Goal: Complete application form

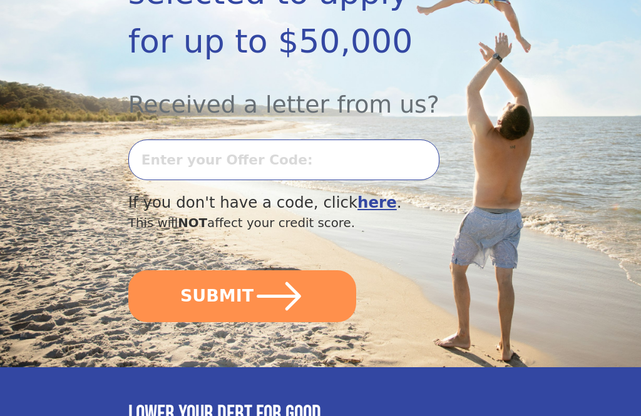
scroll to position [314, 0]
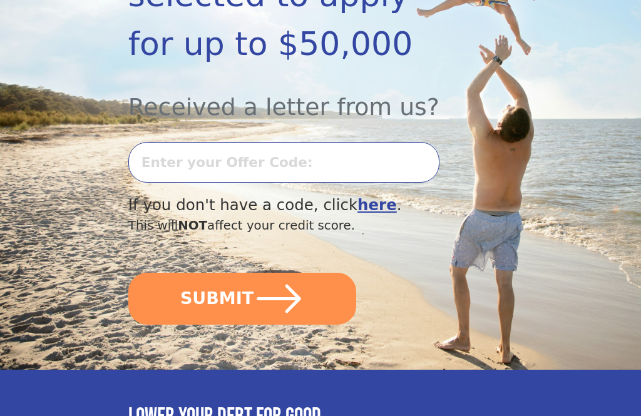
click at [155, 158] on input "text" at bounding box center [283, 162] width 311 height 41
type input "0923K-790368"
click at [209, 293] on button "SUBMIT" at bounding box center [242, 299] width 229 height 52
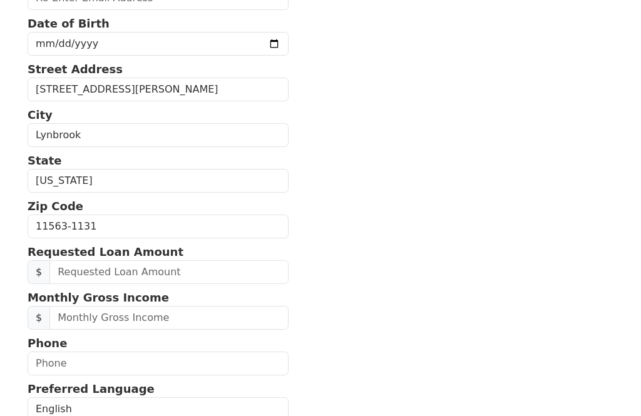
scroll to position [270, 0]
click at [71, 274] on input "text" at bounding box center [168, 272] width 239 height 24
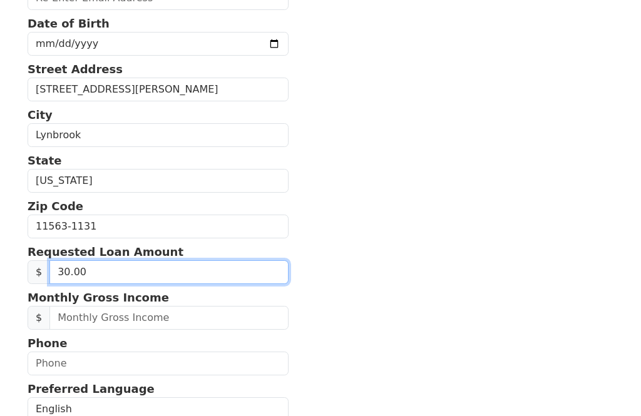
type input "3.00"
type input "20,000.00"
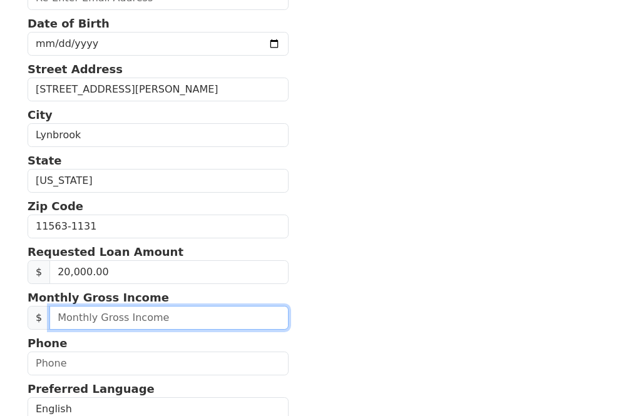
click at [71, 317] on input "text" at bounding box center [168, 318] width 239 height 24
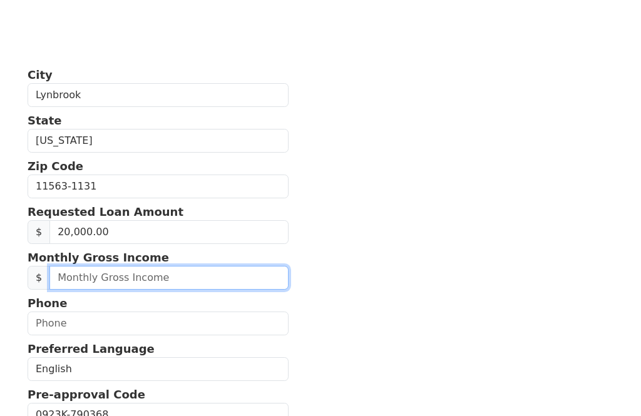
scroll to position [378, 0]
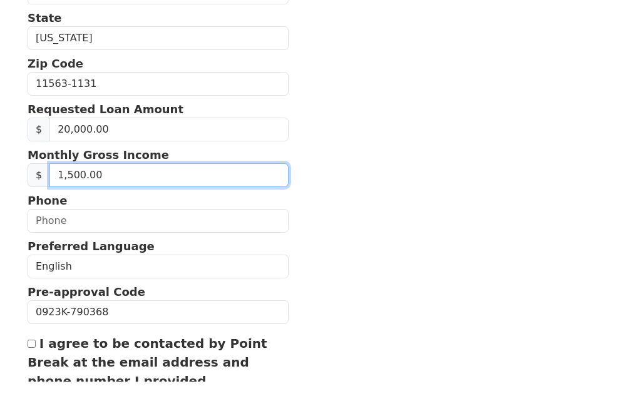
type input "15,000.00"
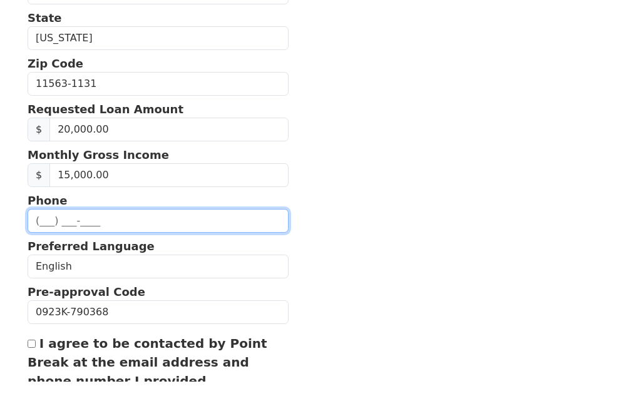
click at [46, 244] on input "text" at bounding box center [158, 256] width 261 height 24
type input "[PHONE_NUMBER]"
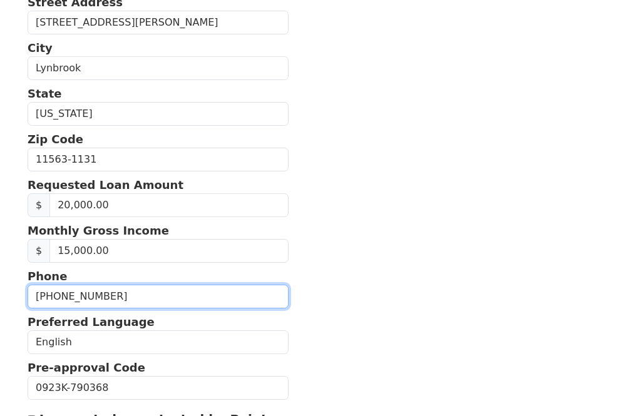
scroll to position [336, 0]
